Goal: Check status: Check status

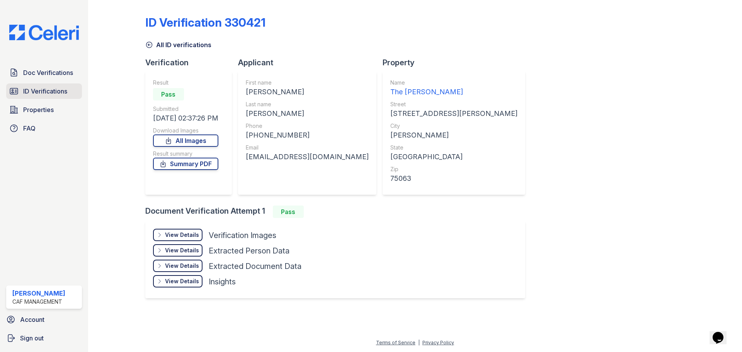
click at [46, 86] on link "ID Verifications" at bounding box center [44, 90] width 76 height 15
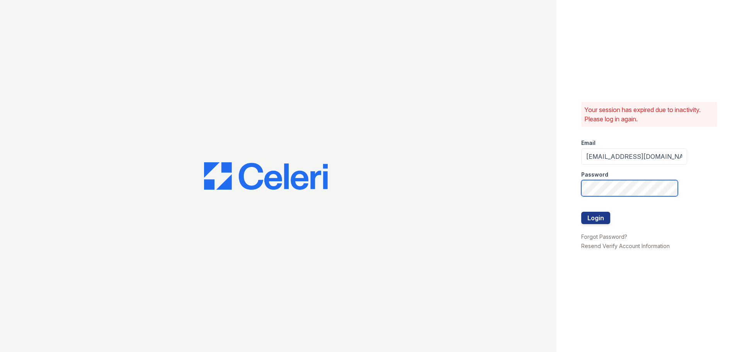
click at [581, 212] on button "Login" at bounding box center [595, 218] width 29 height 12
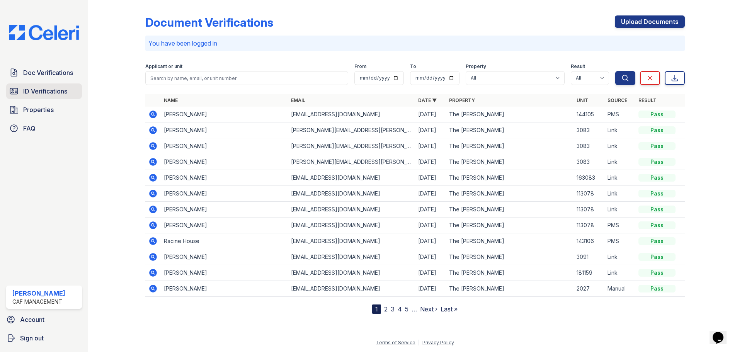
click at [46, 92] on span "ID Verifications" at bounding box center [45, 91] width 44 height 9
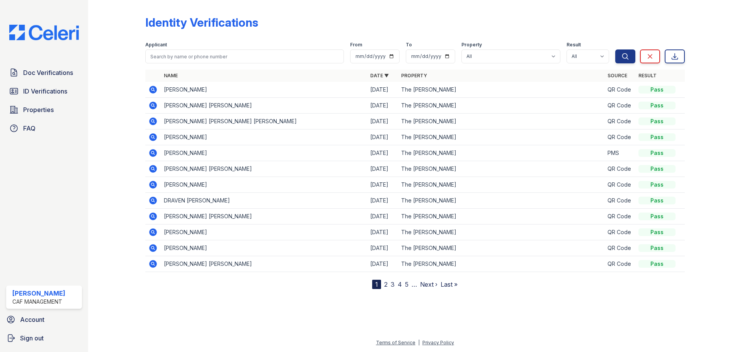
click at [205, 71] on th "Name" at bounding box center [264, 76] width 206 height 12
click at [205, 60] on input "search" at bounding box center [244, 56] width 199 height 14
type input "[PERSON_NAME]"
click at [615, 49] on button "Search" at bounding box center [625, 56] width 20 height 14
